Goal: Information Seeking & Learning: Find specific fact

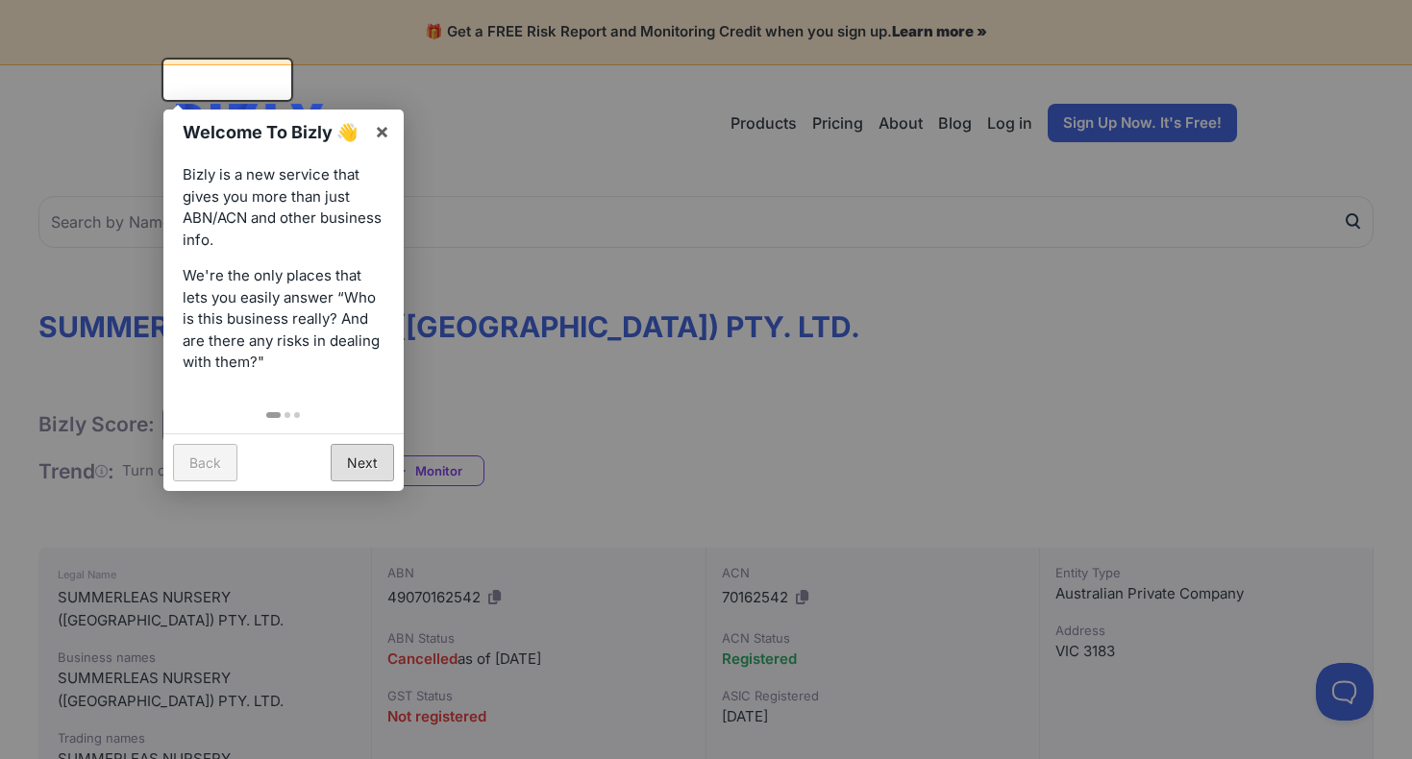
click at [358, 452] on link "Next" at bounding box center [362, 462] width 63 height 37
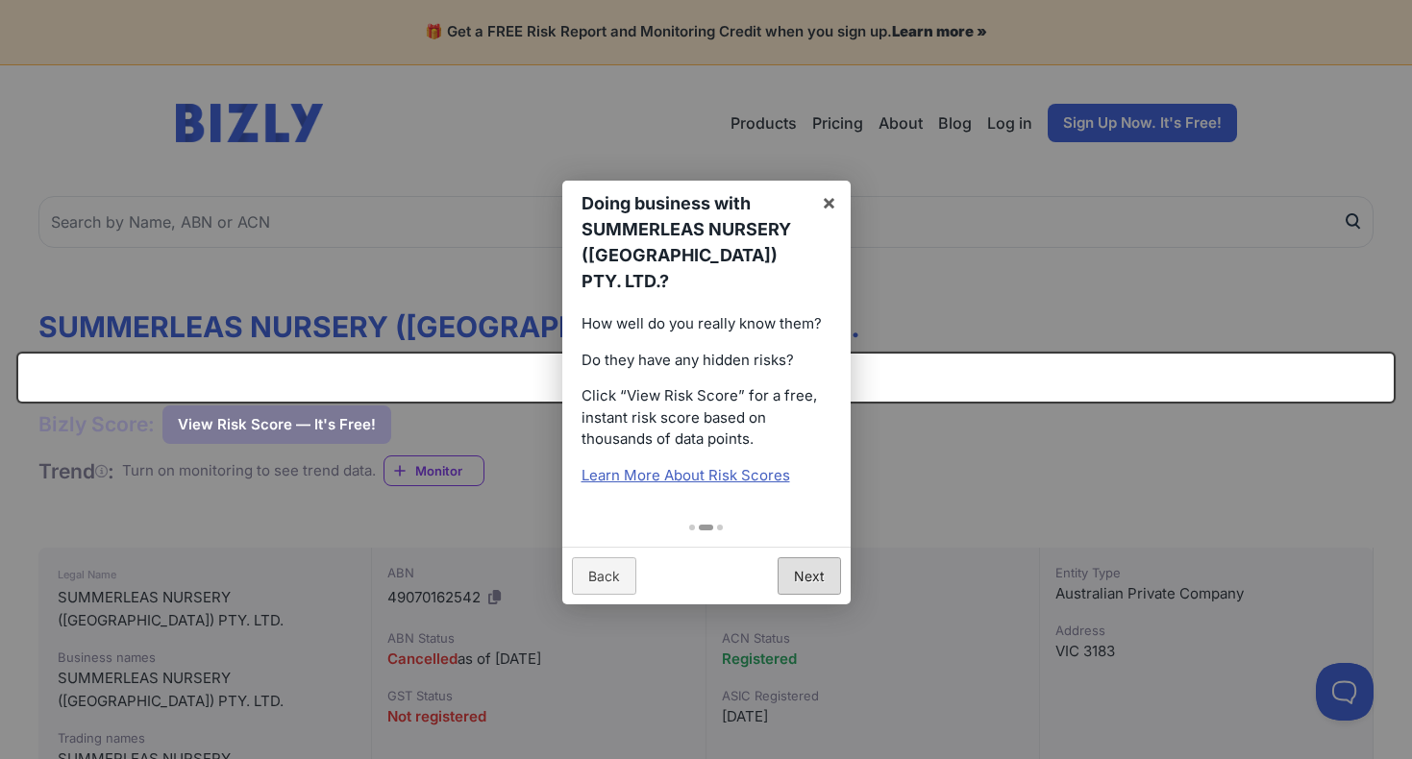
click at [817, 558] on link "Next" at bounding box center [809, 576] width 63 height 37
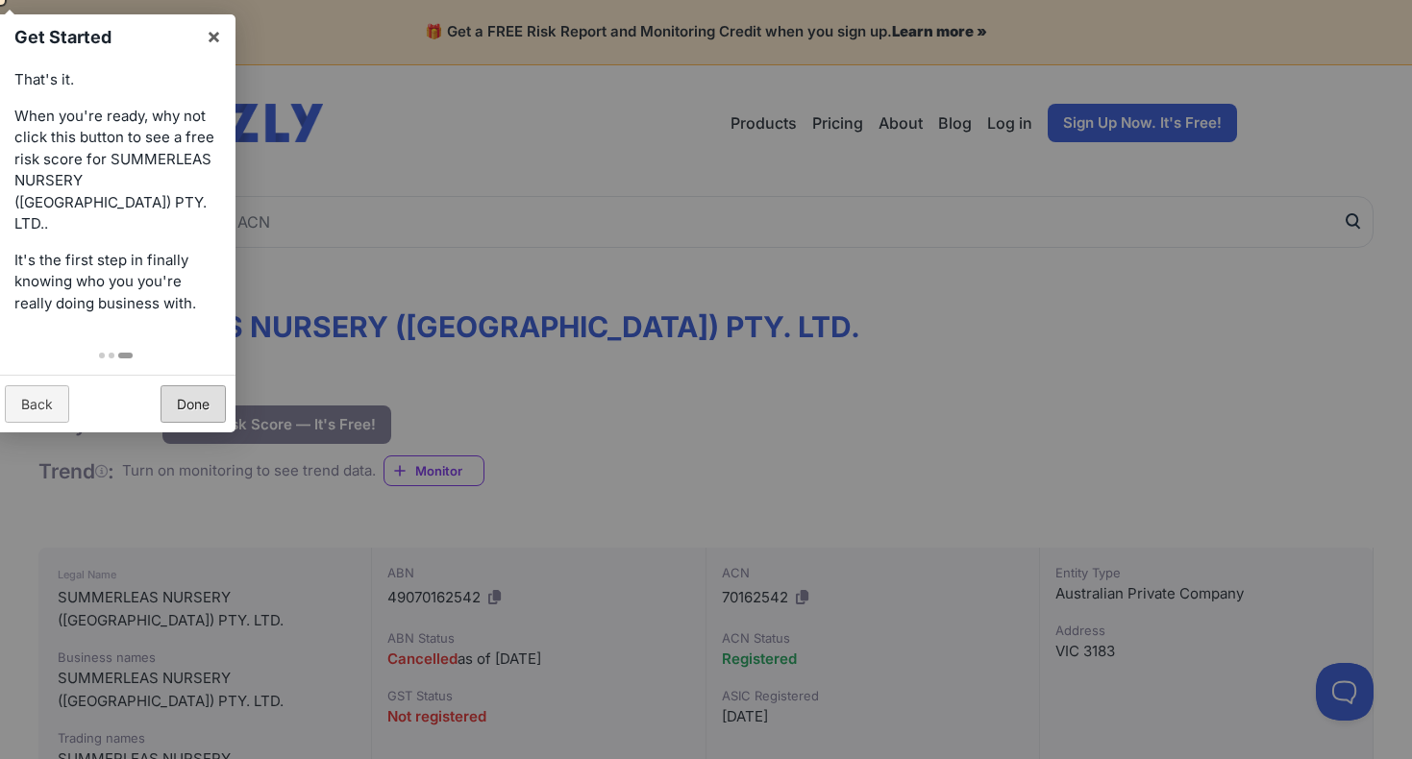
click at [181, 385] on link "Done" at bounding box center [193, 403] width 65 height 37
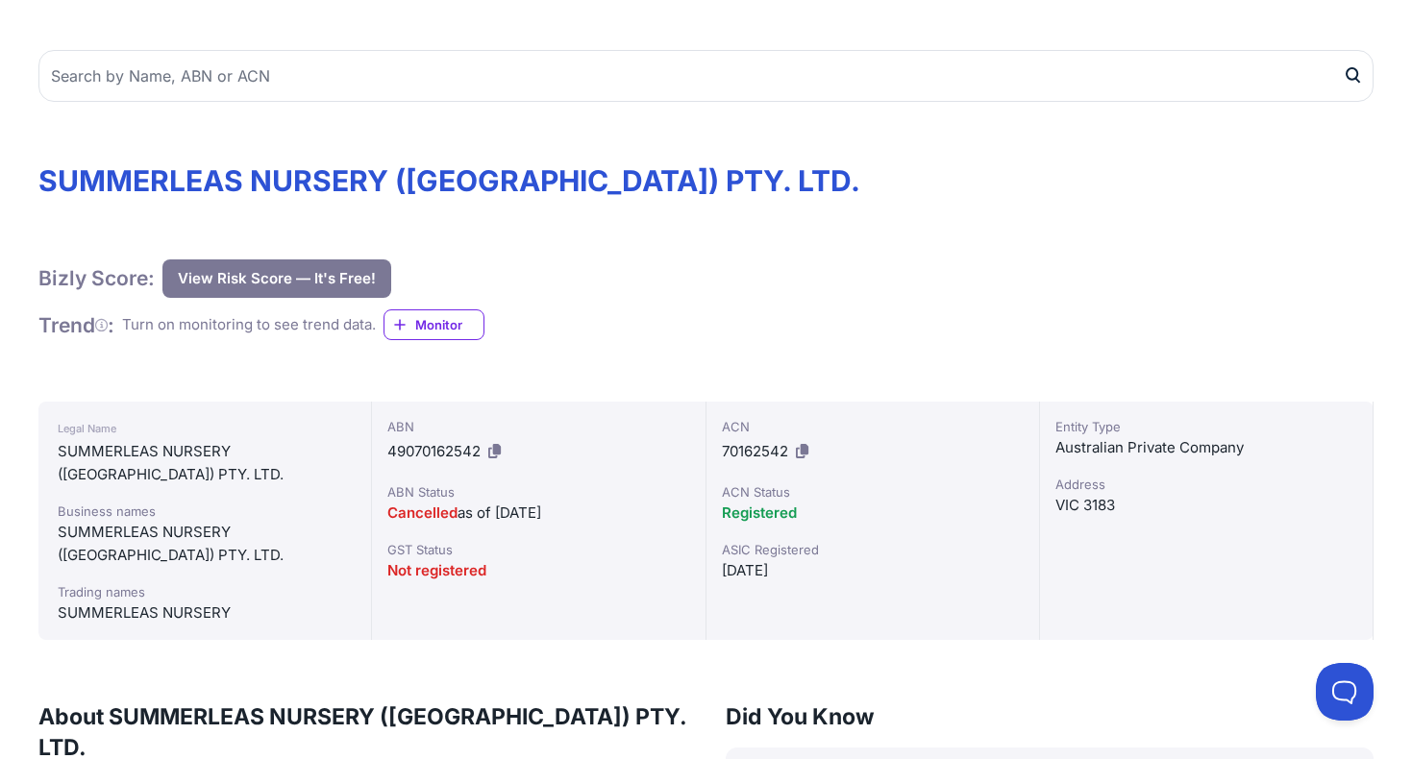
scroll to position [185, 0]
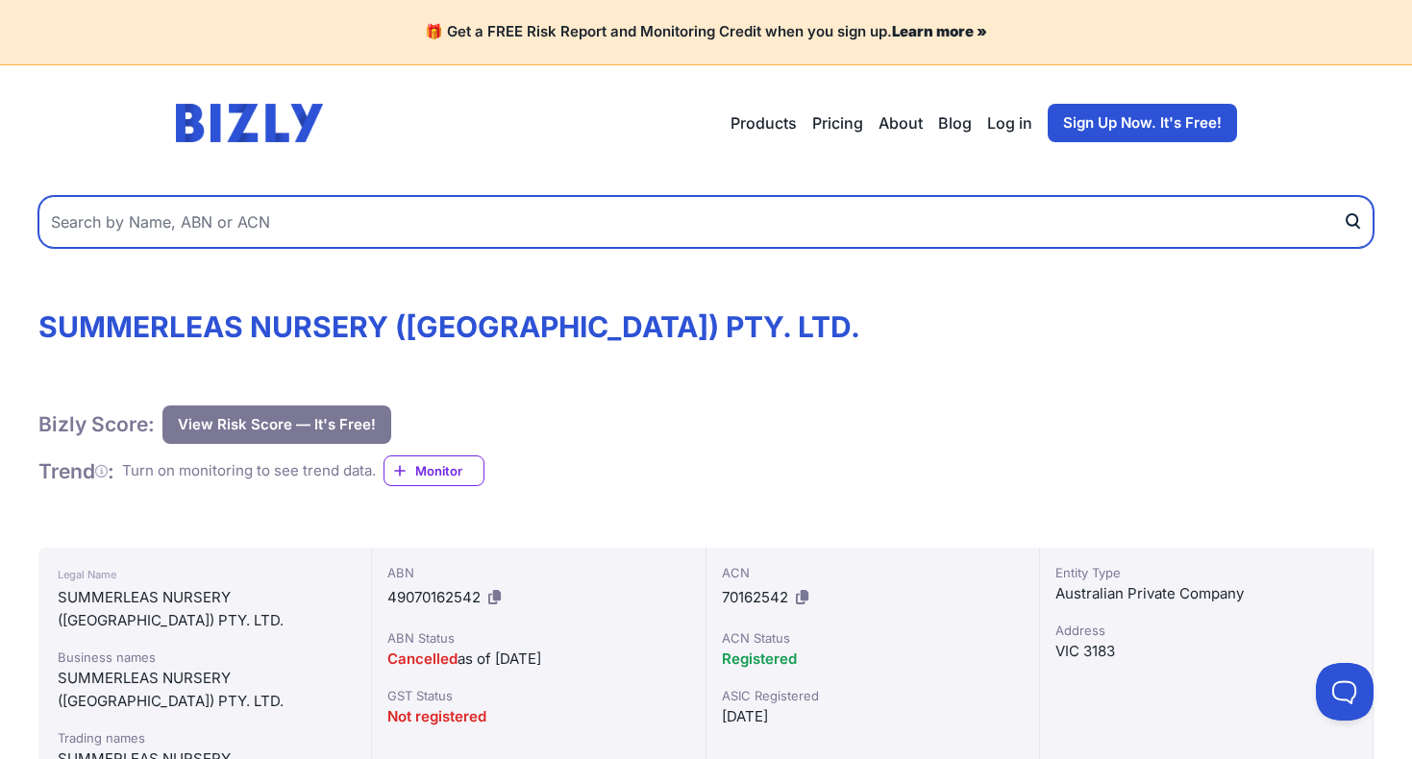
click at [212, 196] on input "text" at bounding box center [705, 222] width 1335 height 52
click at [1374, 196] on button "submit" at bounding box center [1358, 222] width 31 height 52
drag, startPoint x: 241, startPoint y: 171, endPoint x: 1, endPoint y: 161, distance: 240.5
click at [1374, 196] on button "submit" at bounding box center [1358, 222] width 31 height 52
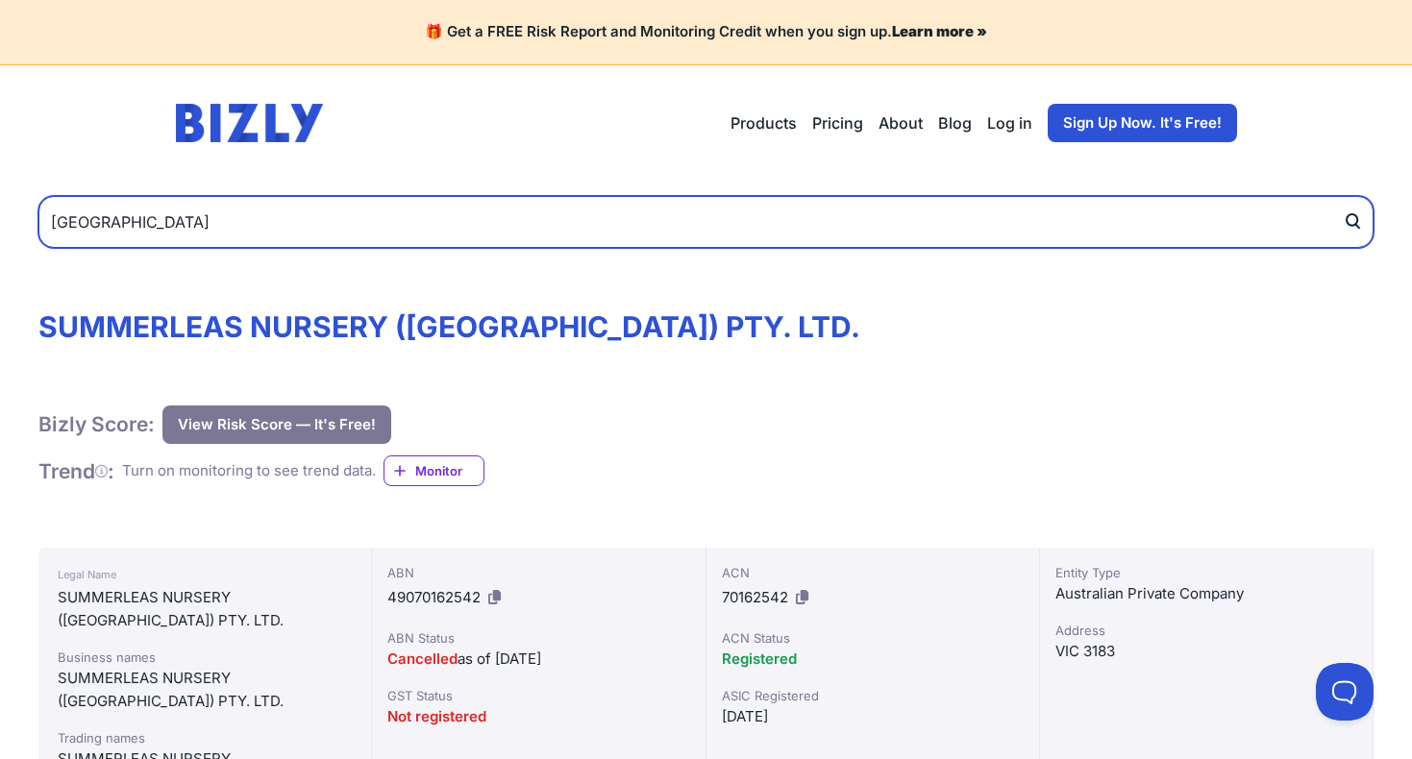
drag, startPoint x: 174, startPoint y: 171, endPoint x: 0, endPoint y: 175, distance: 174.0
type input "ksb constructions pty ltd"
click at [1374, 196] on button "submit" at bounding box center [1358, 222] width 31 height 52
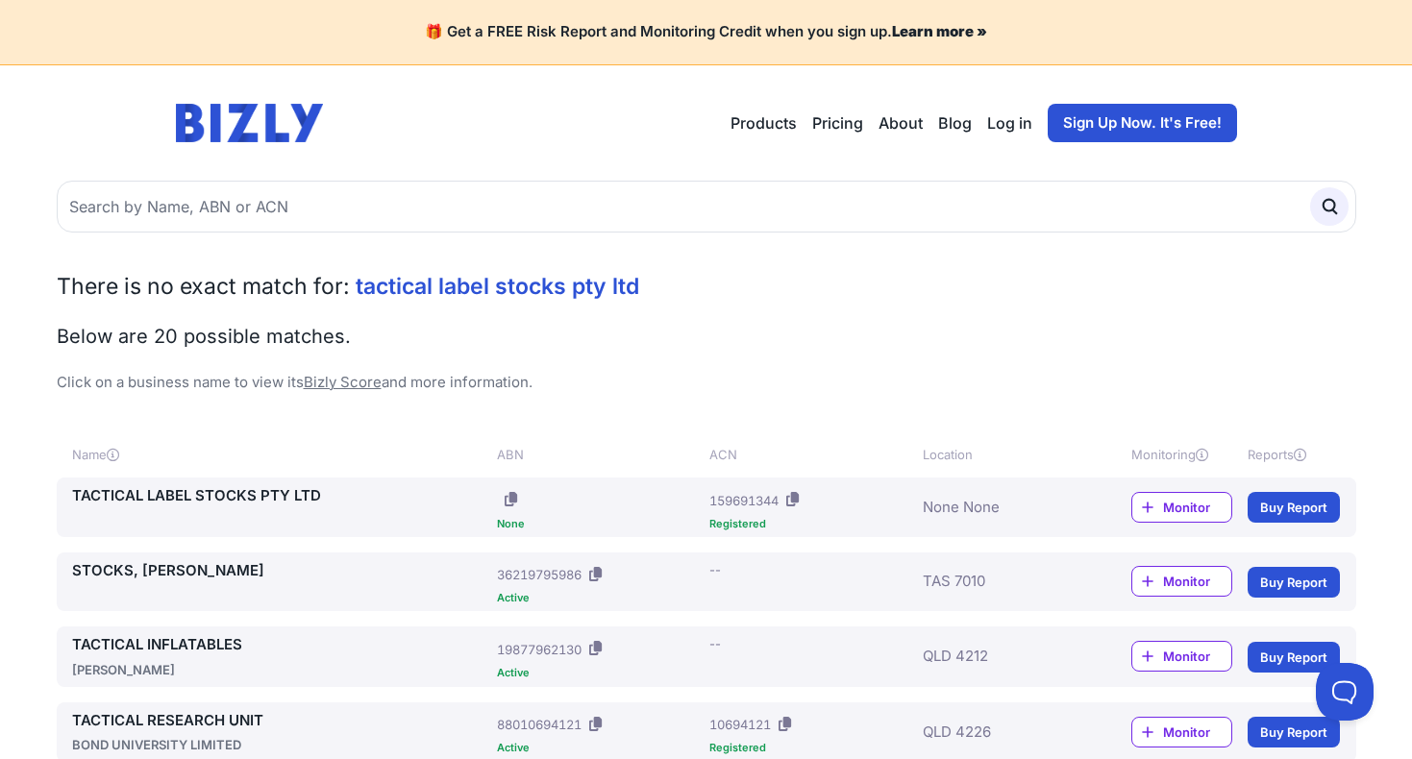
click at [131, 485] on div "TACTICAL LABEL STOCKS PTY LTD ABN: None ACN: 159691344 Registered None None Mon…" at bounding box center [706, 507] width 1269 height 44
click at [152, 478] on div "TACTICAL LABEL STOCKS PTY LTD ABN: None ACN: 159691344 Registered None None Mon…" at bounding box center [707, 508] width 1300 height 60
click at [72, 485] on link "TACTICAL LABEL STOCKS PTY LTD" at bounding box center [281, 496] width 418 height 22
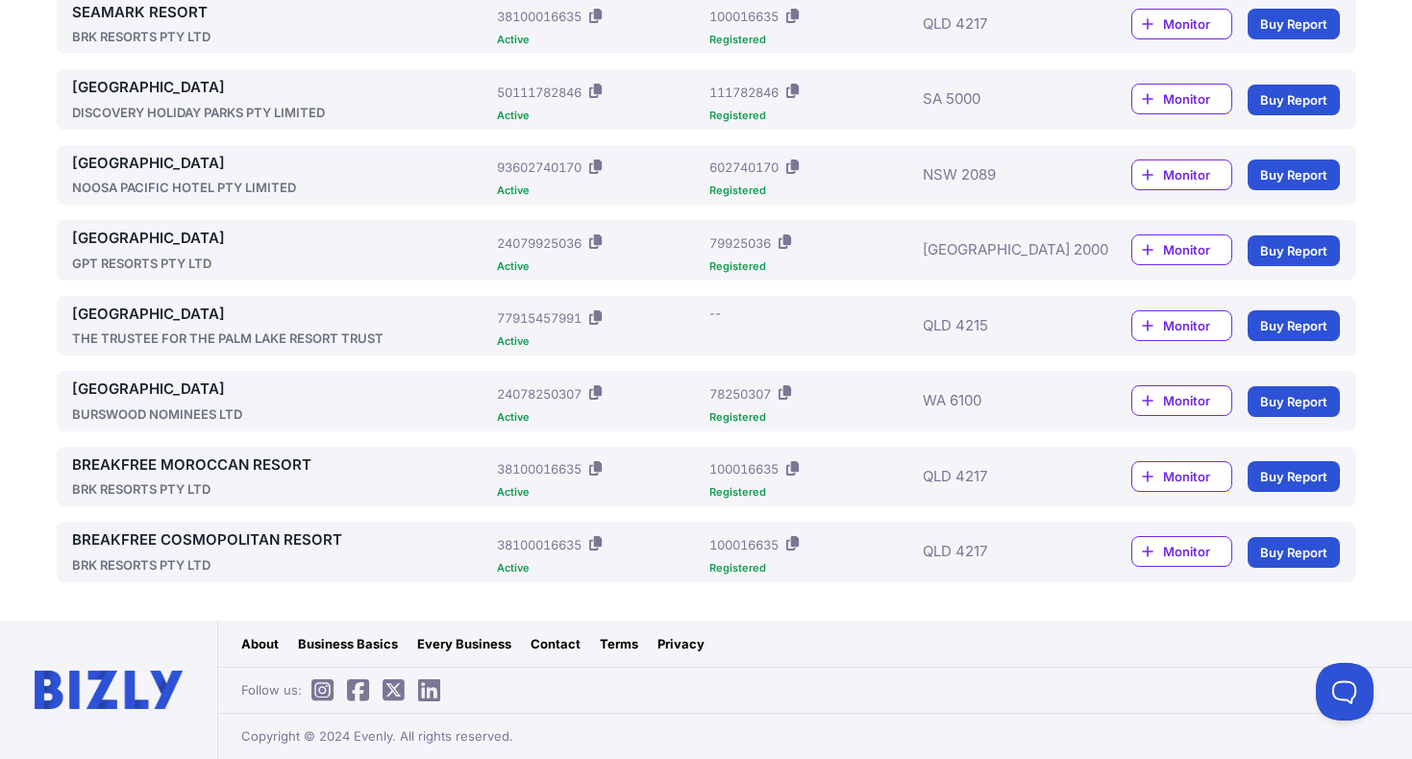
scroll to position [2637, 0]
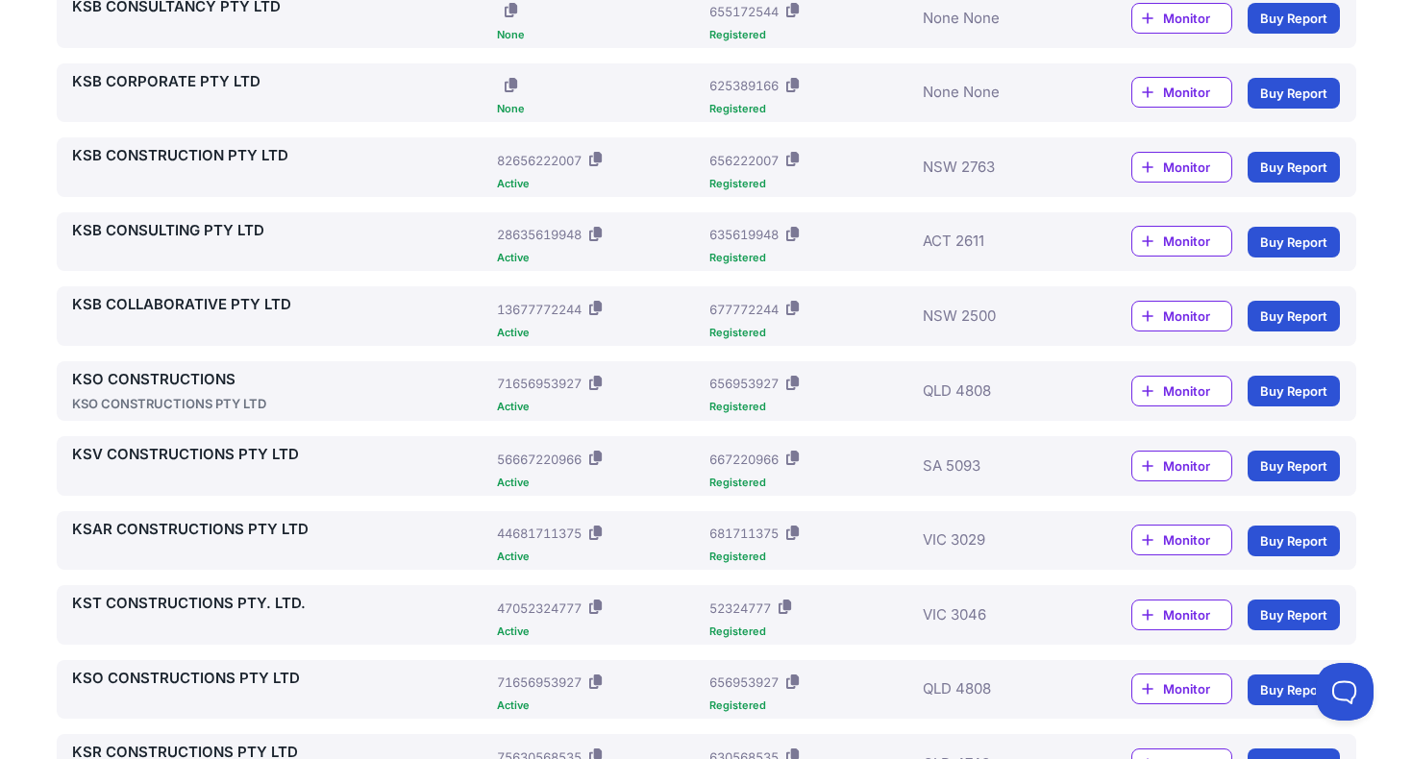
scroll to position [489, 0]
click at [86, 167] on link "KSB CONSTRUCTION PTY LTD" at bounding box center [281, 156] width 418 height 22
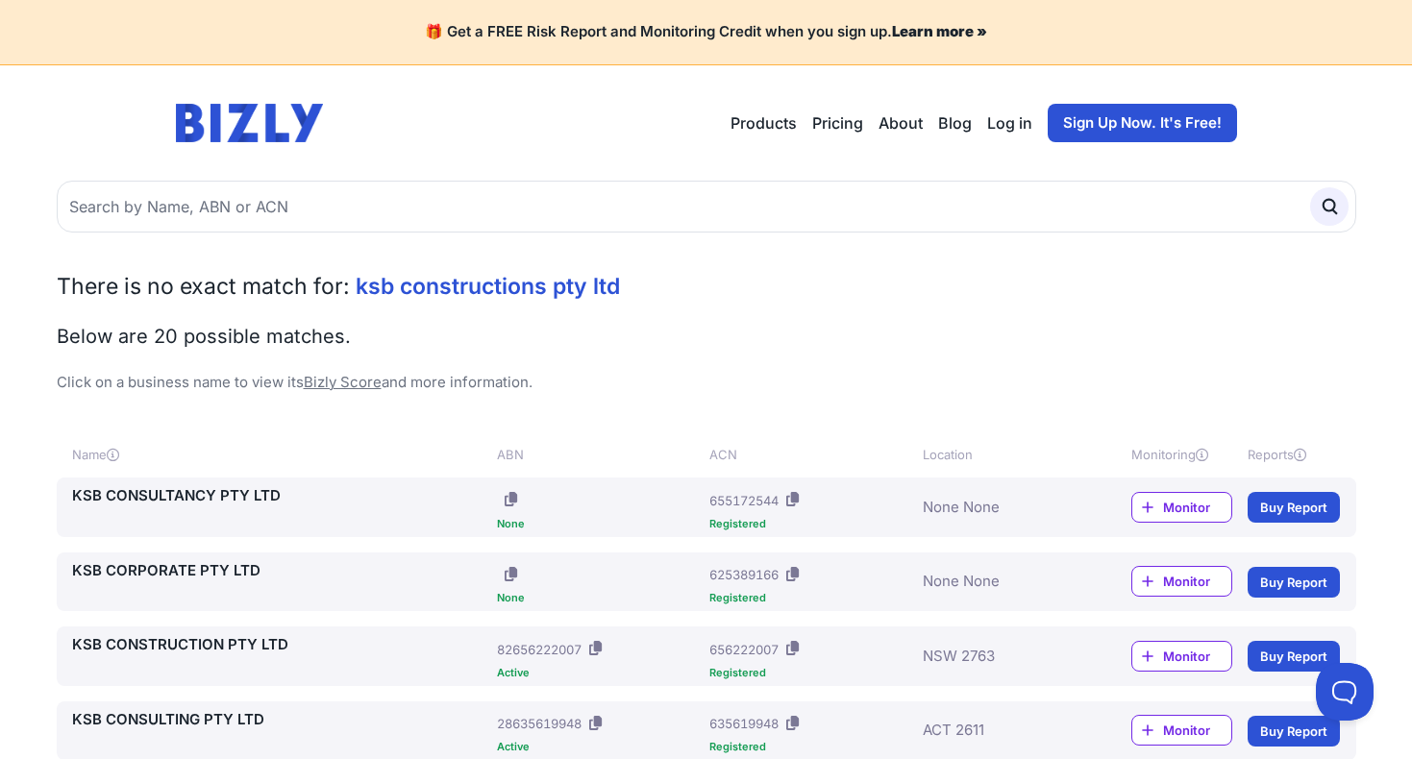
scroll to position [0, 0]
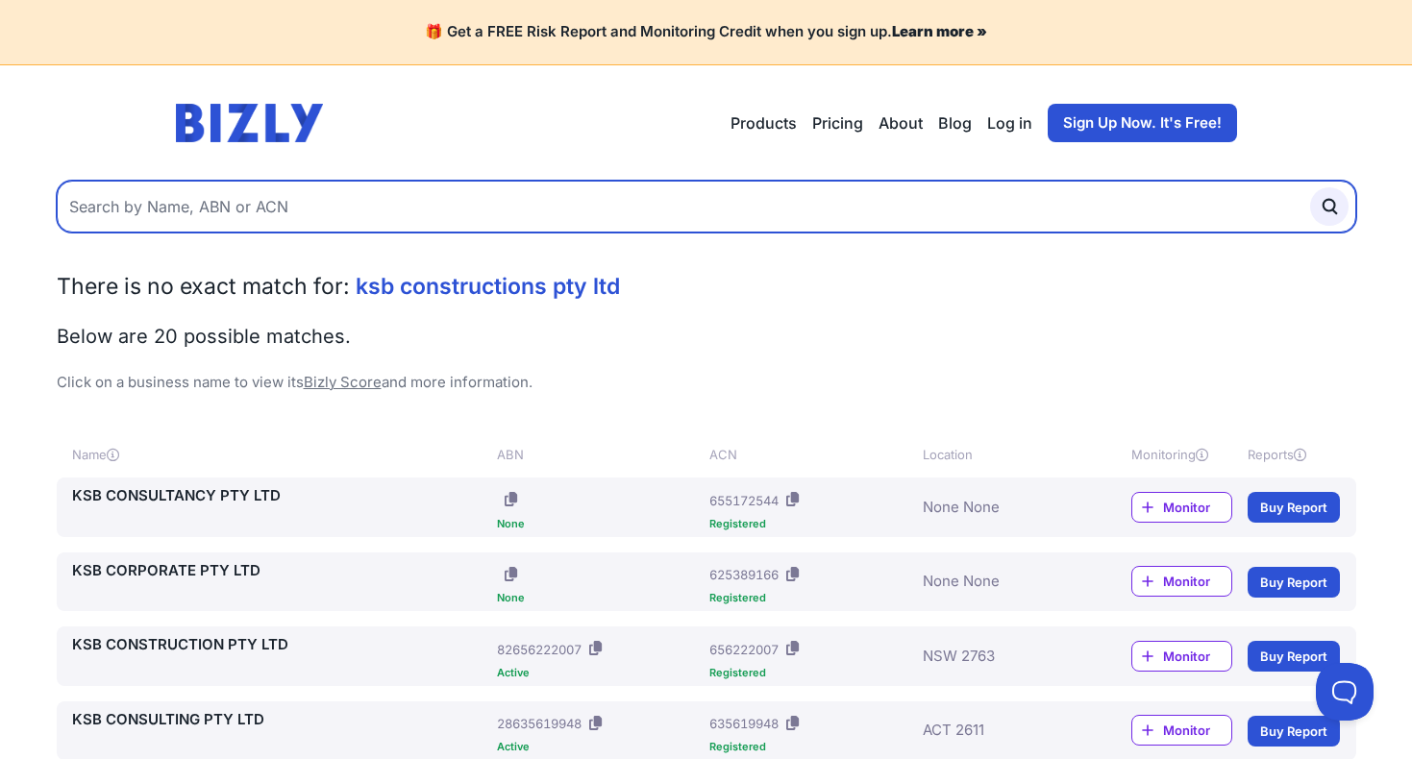
click at [210, 181] on input "text" at bounding box center [707, 207] width 1300 height 52
type input "ksb constructions"
click at [1349, 187] on button "submit" at bounding box center [1329, 206] width 38 height 38
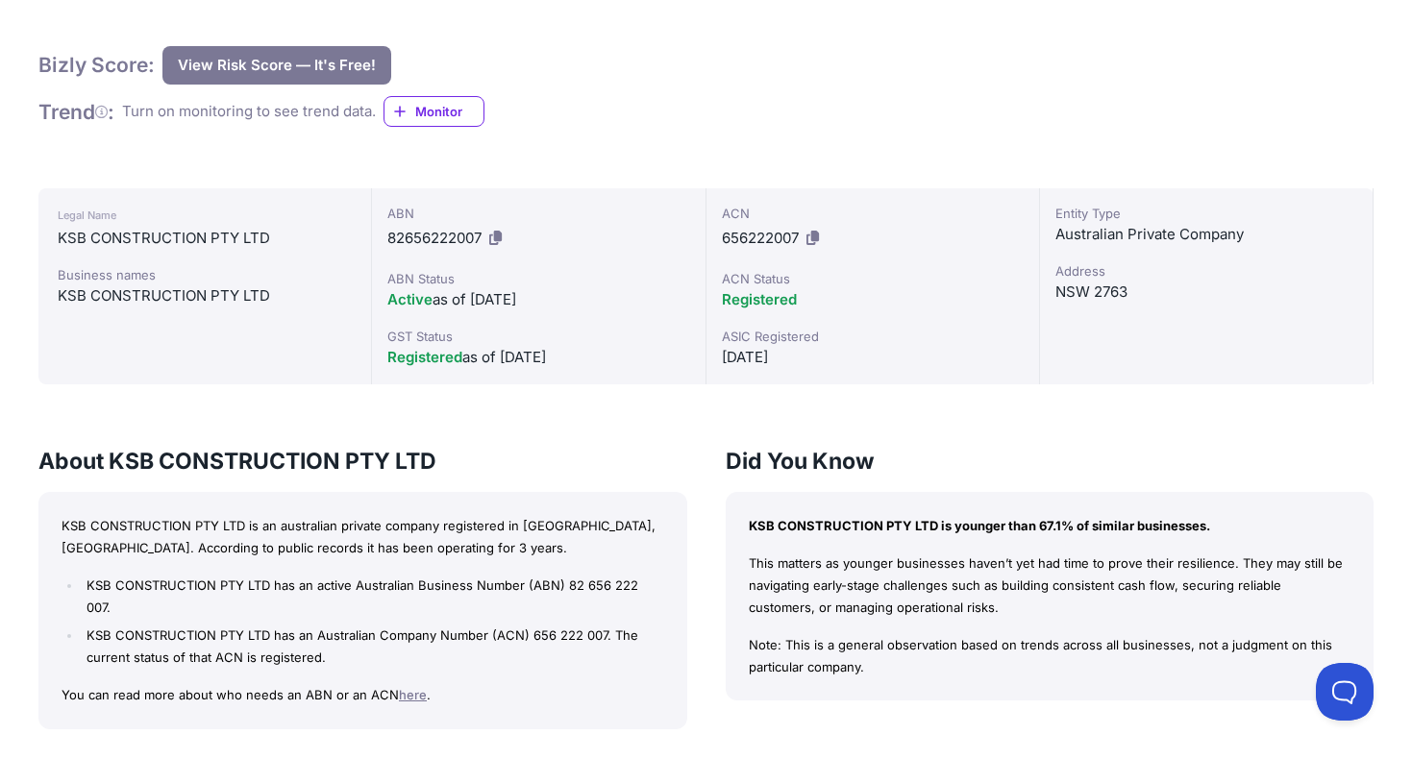
scroll to position [263, 0]
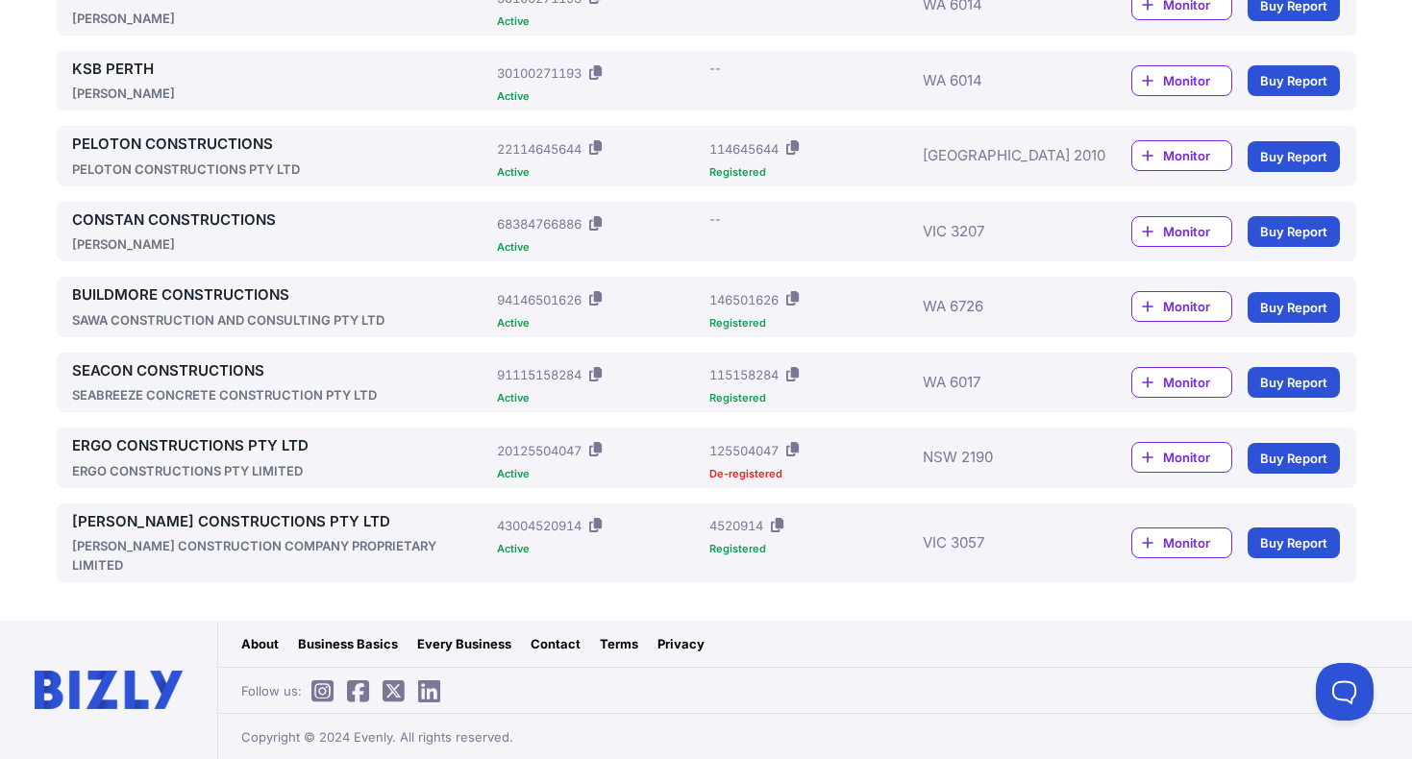
scroll to position [3550, 0]
